Goal: Find specific page/section: Find specific page/section

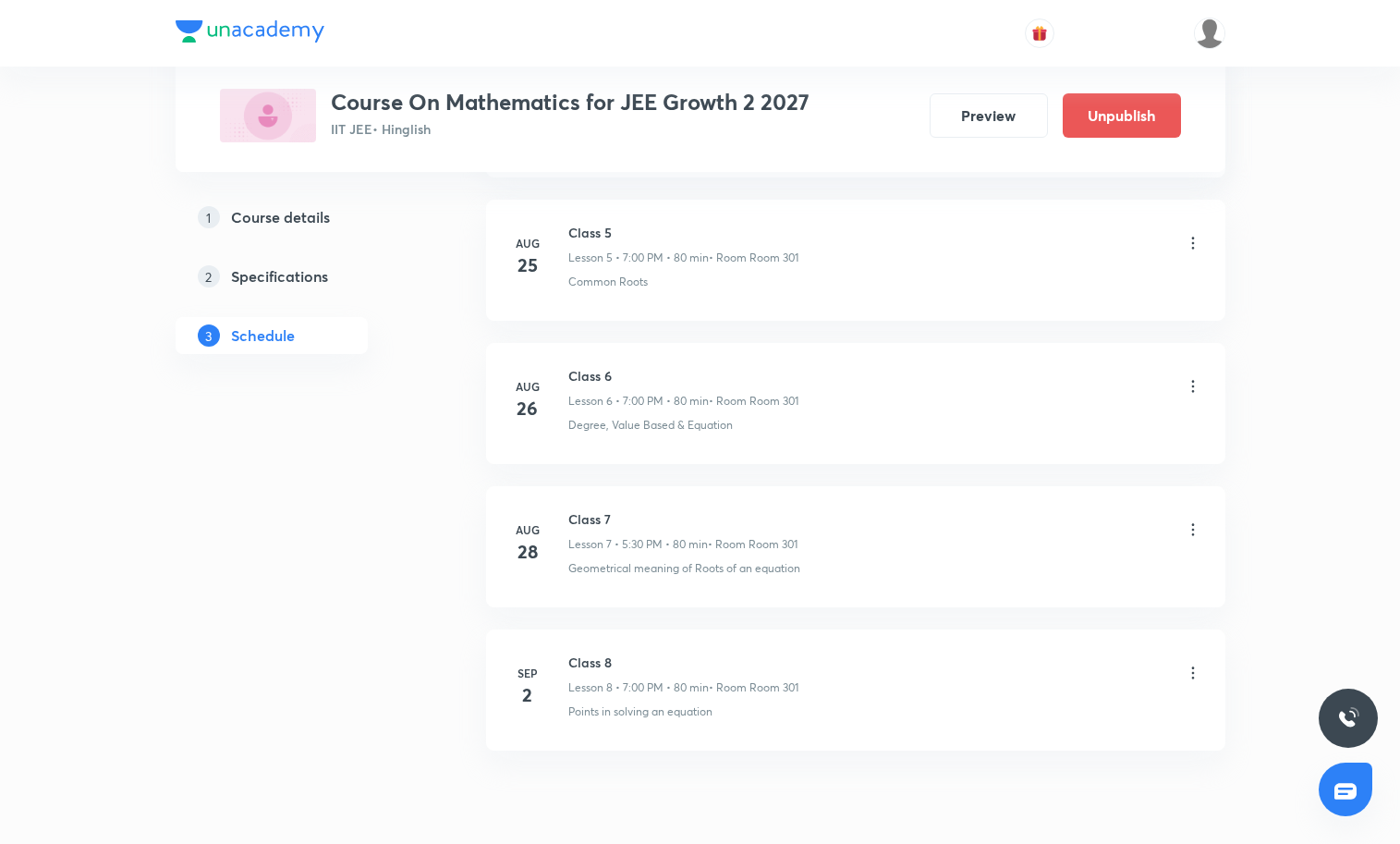
scroll to position [1788, 0]
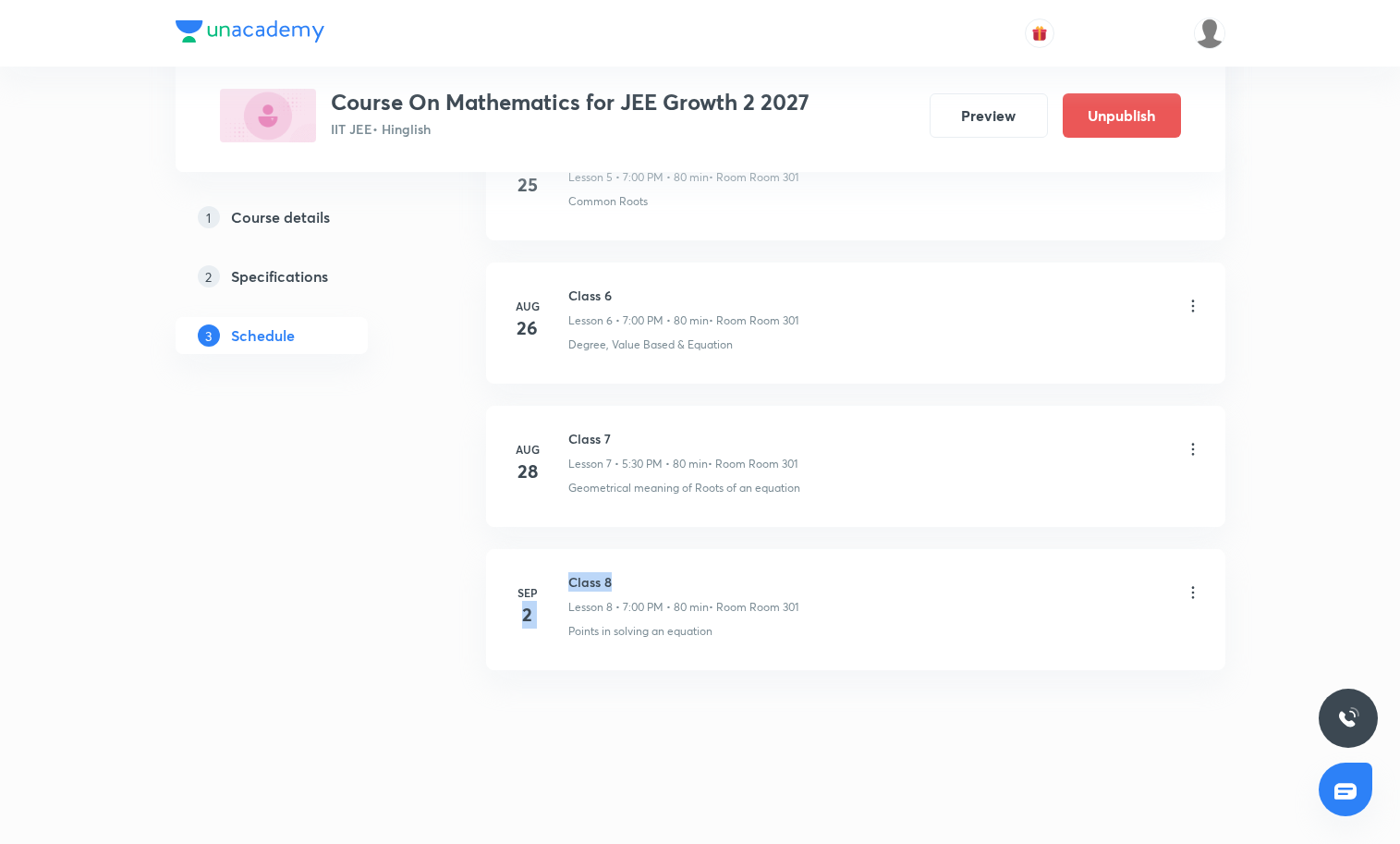
drag, startPoint x: 566, startPoint y: 585, endPoint x: 714, endPoint y: 578, distance: 148.2
click at [712, 578] on div "Sep 2 Class 8 Lesson 8 • 7:00 PM • 80 min • Room Room 301 Points in solving an …" at bounding box center [856, 605] width 693 height 67
click at [1005, 612] on div "Class 8 Lesson 8 • 7:00 PM • 80 min • Room Room 301" at bounding box center [886, 593] width 634 height 43
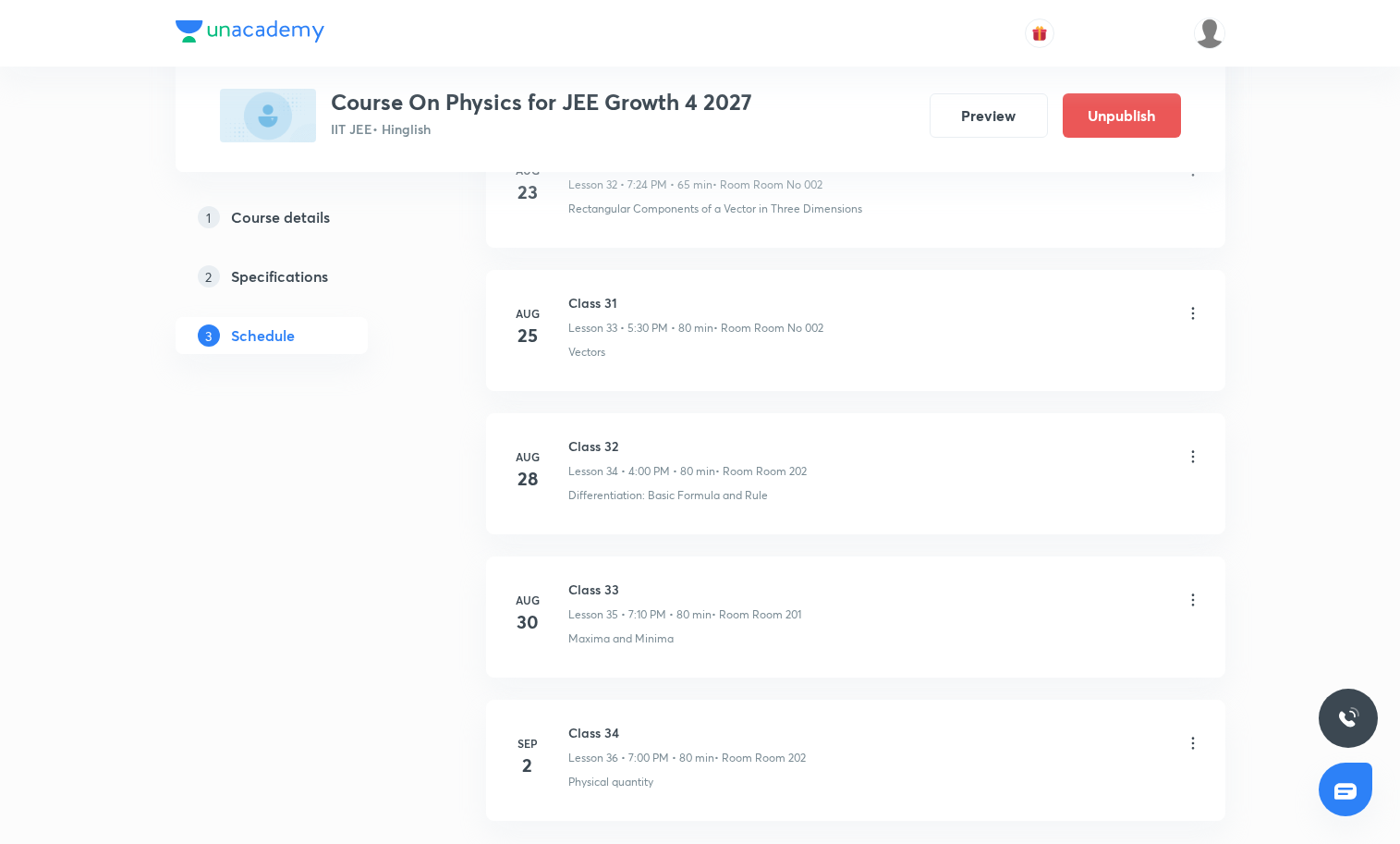
scroll to position [5928, 0]
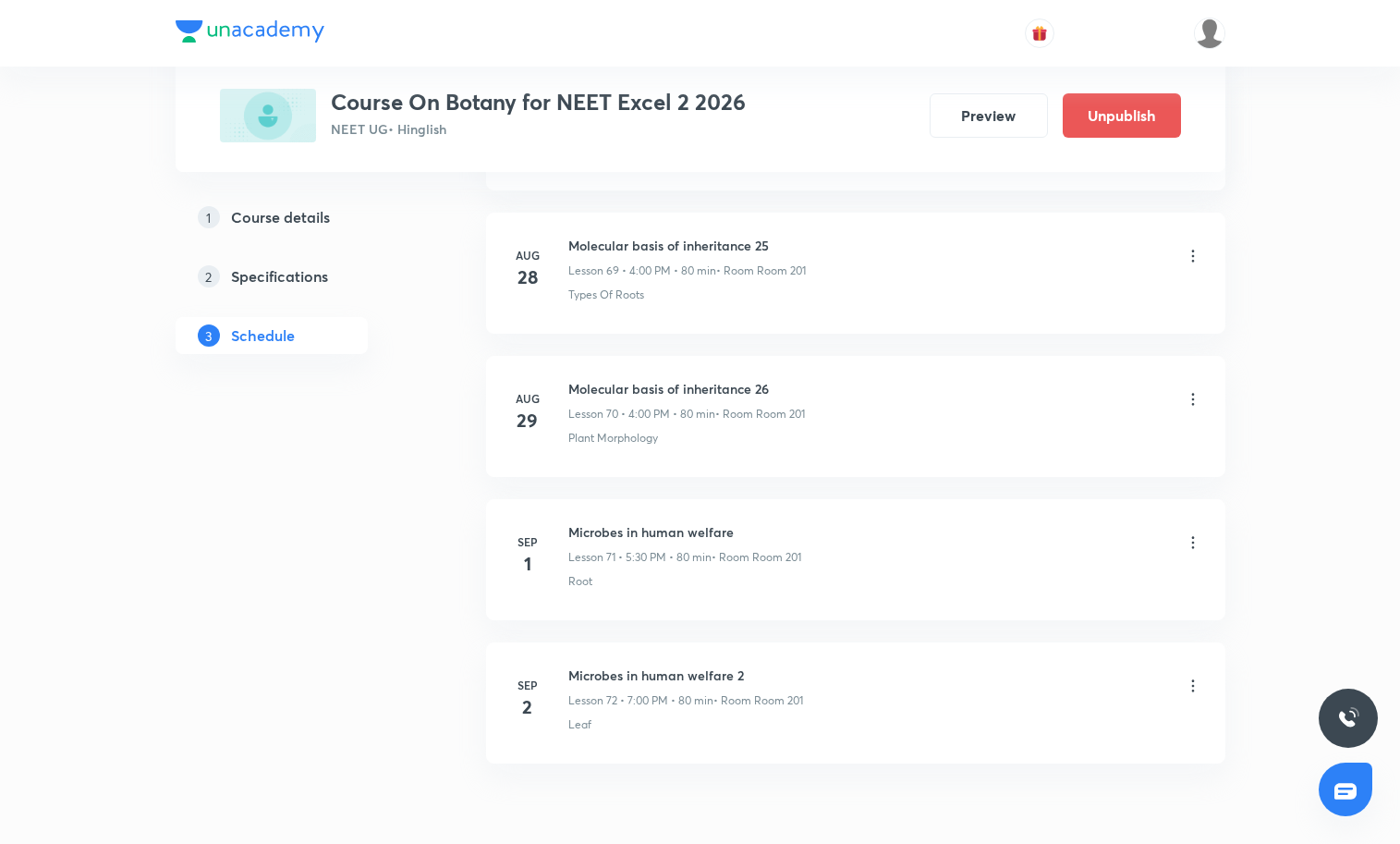
scroll to position [10980, 0]
